Goal: Find specific page/section: Find specific page/section

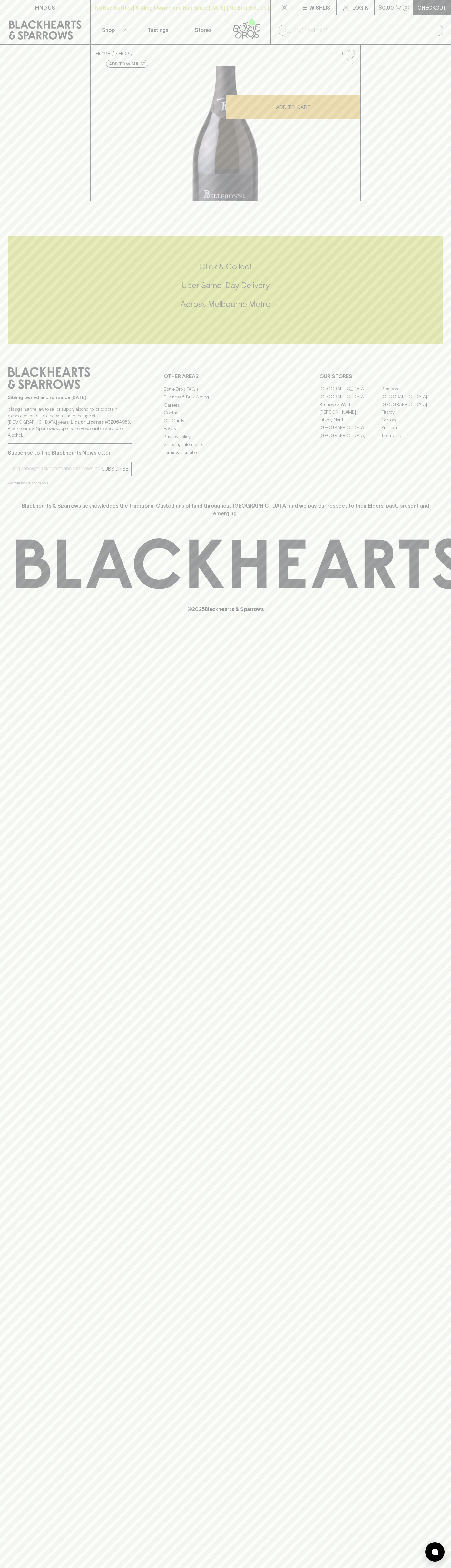
click at [122, 24] on button "Shop" at bounding box center [113, 30] width 45 height 29
click at [423, 261] on div at bounding box center [226, 784] width 451 height 1568
click at [427, 1568] on html "FIND US | No Bad Bottles | Sibling Owned and Run Since 2006 | No Bad Bottles | …" at bounding box center [226, 784] width 451 height 1568
click at [15, 865] on div "Reds White Pink / Orange Bubbles Beer Spirits Non Alcoholic Snacks Gifts Gift C…" at bounding box center [226, 784] width 451 height 1568
click at [351, 393] on link "[GEOGRAPHIC_DATA]" at bounding box center [350, 389] width 62 height 8
